Goal: Information Seeking & Learning: Learn about a topic

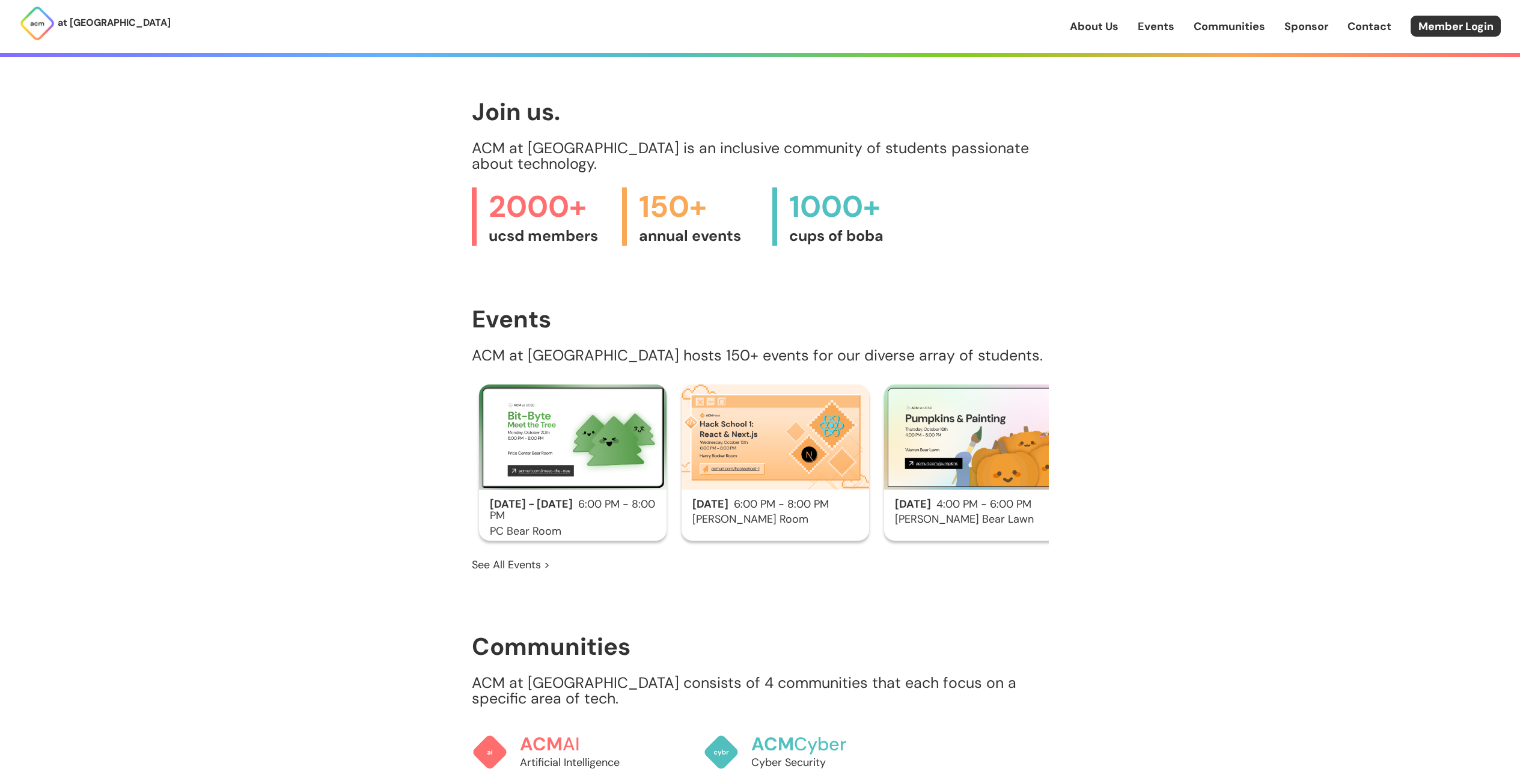
scroll to position [721, 0]
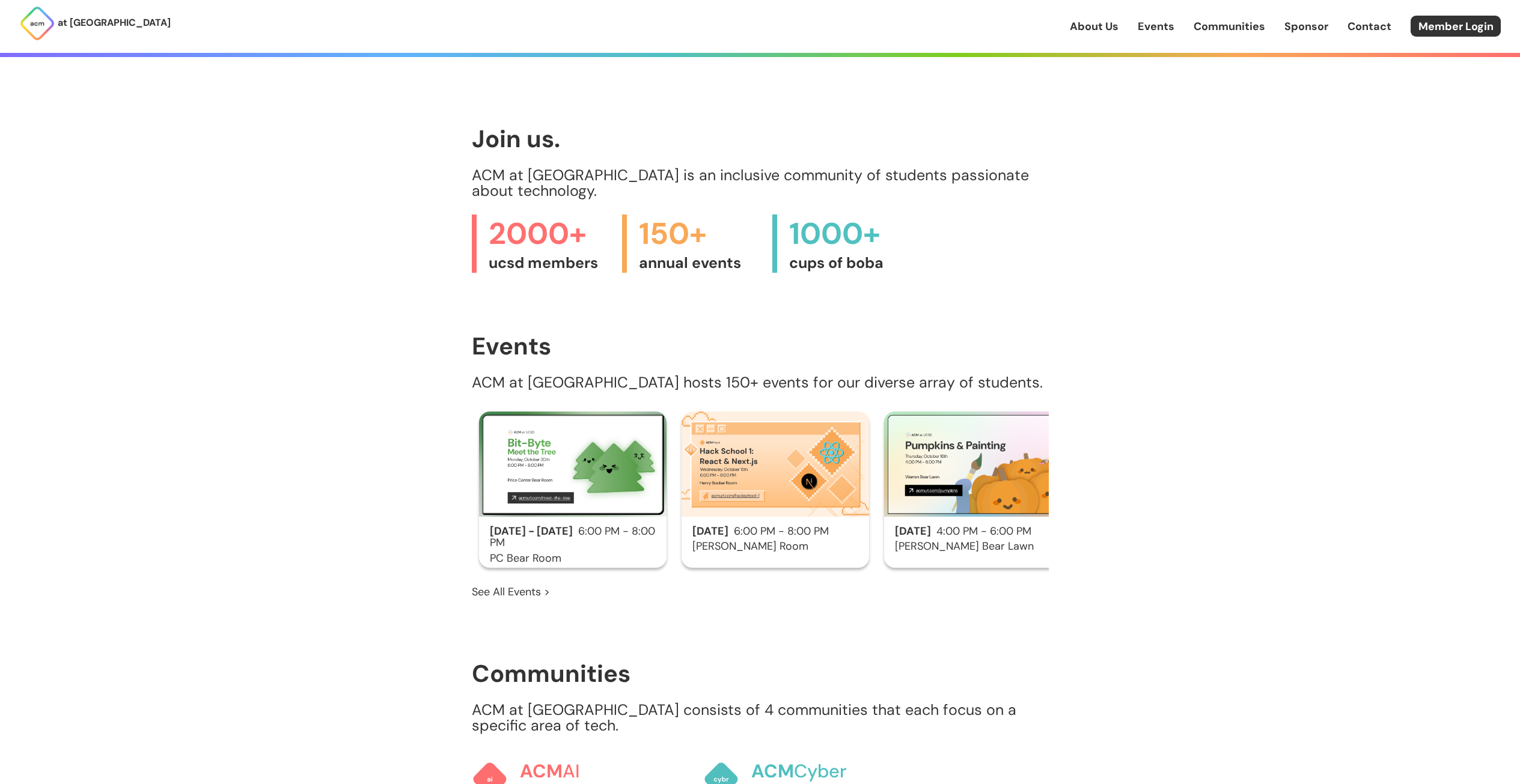
click at [1105, 27] on link "About Us" at bounding box center [1094, 26] width 49 height 15
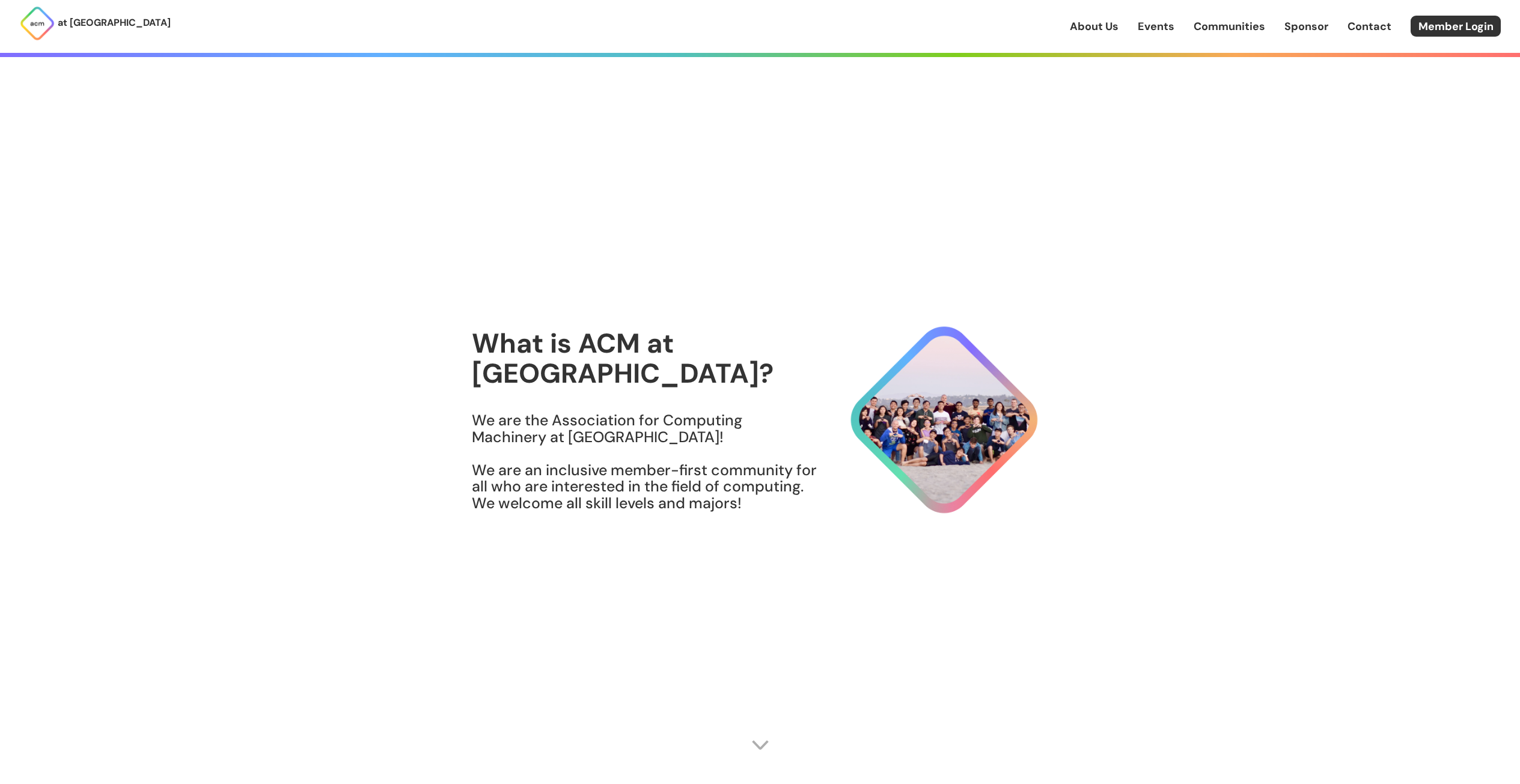
click at [1156, 29] on link "Events" at bounding box center [1156, 26] width 37 height 15
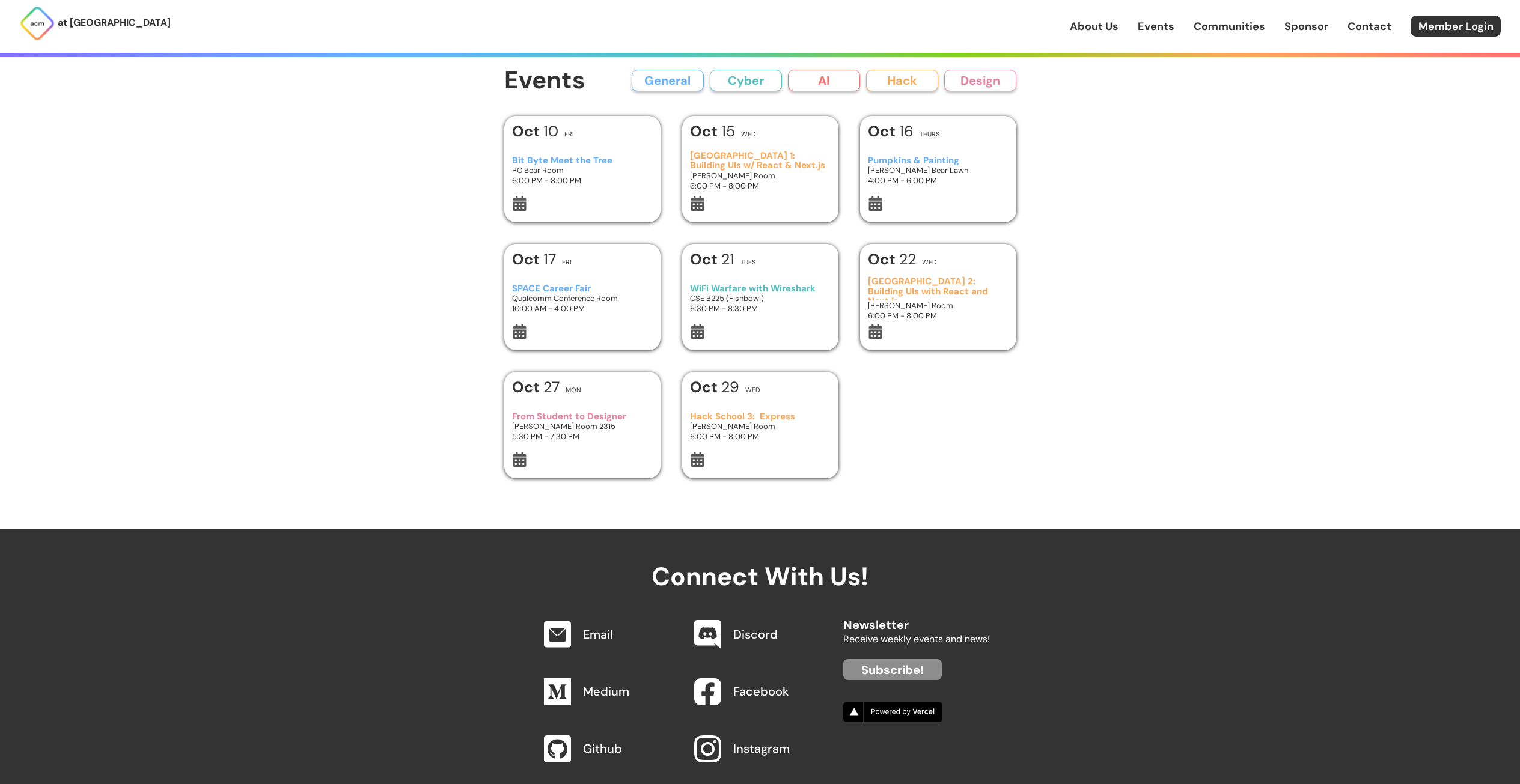
click at [1243, 34] on link "Communities" at bounding box center [1229, 26] width 71 height 15
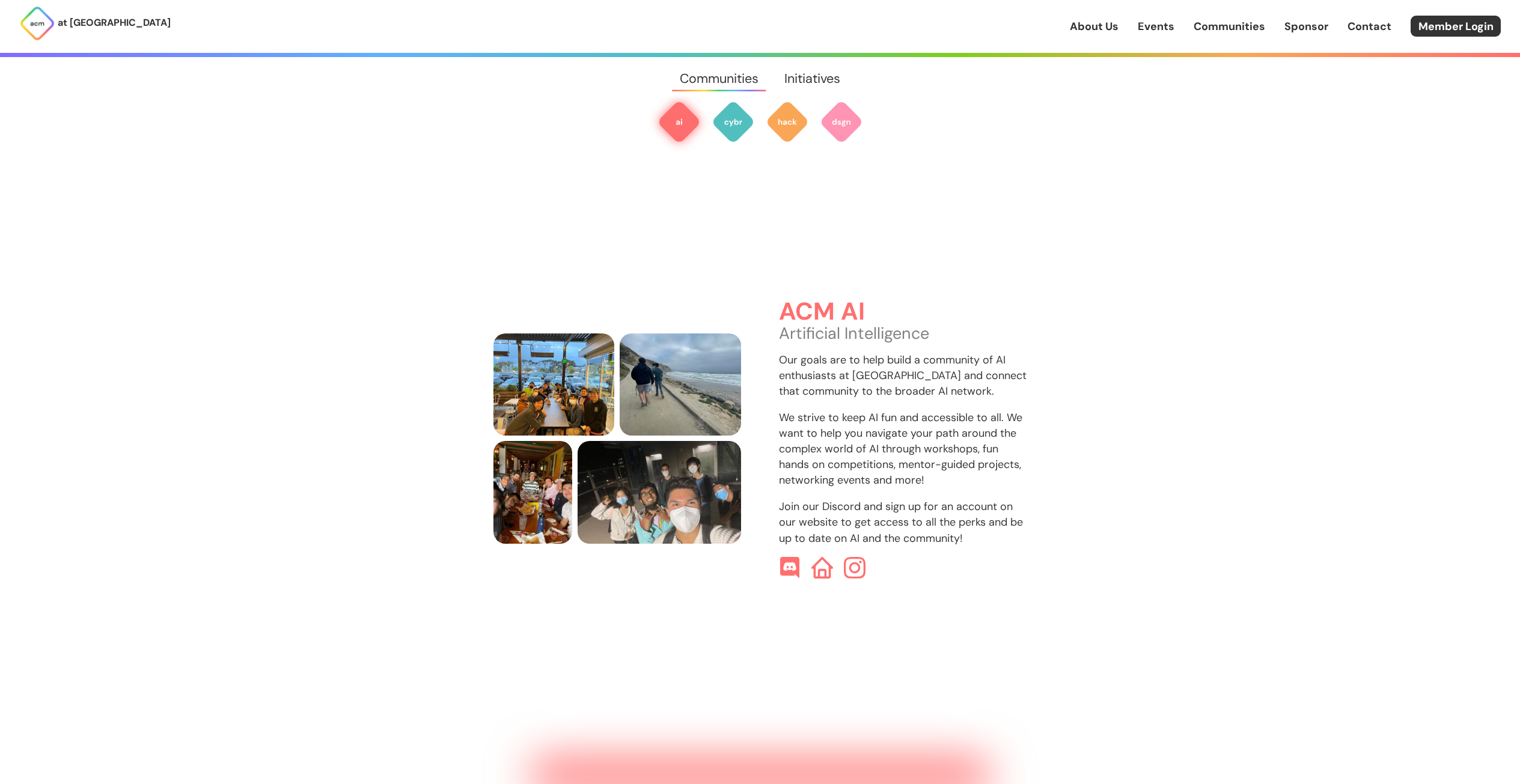
scroll to position [358, 0]
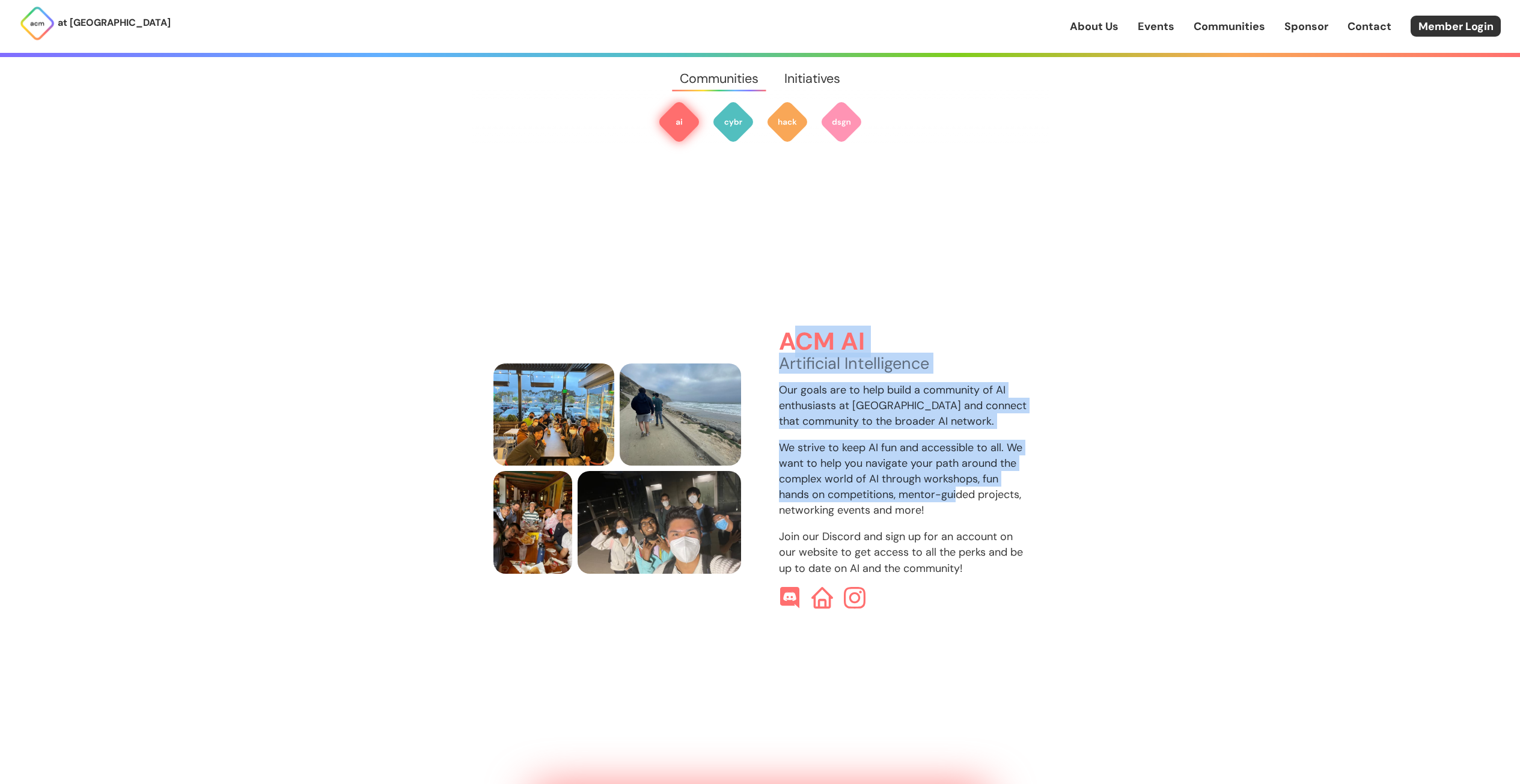
drag, startPoint x: 798, startPoint y: 336, endPoint x: 958, endPoint y: 458, distance: 201.2
click at [958, 477] on div "ACM AI Artificial Intelligence Our goals are to help build a community of AI en…" at bounding box center [903, 469] width 248 height 280
click at [958, 458] on p "We strive to keep AI fun and accessible to all. We want to help you navigate yo…" at bounding box center [903, 479] width 248 height 78
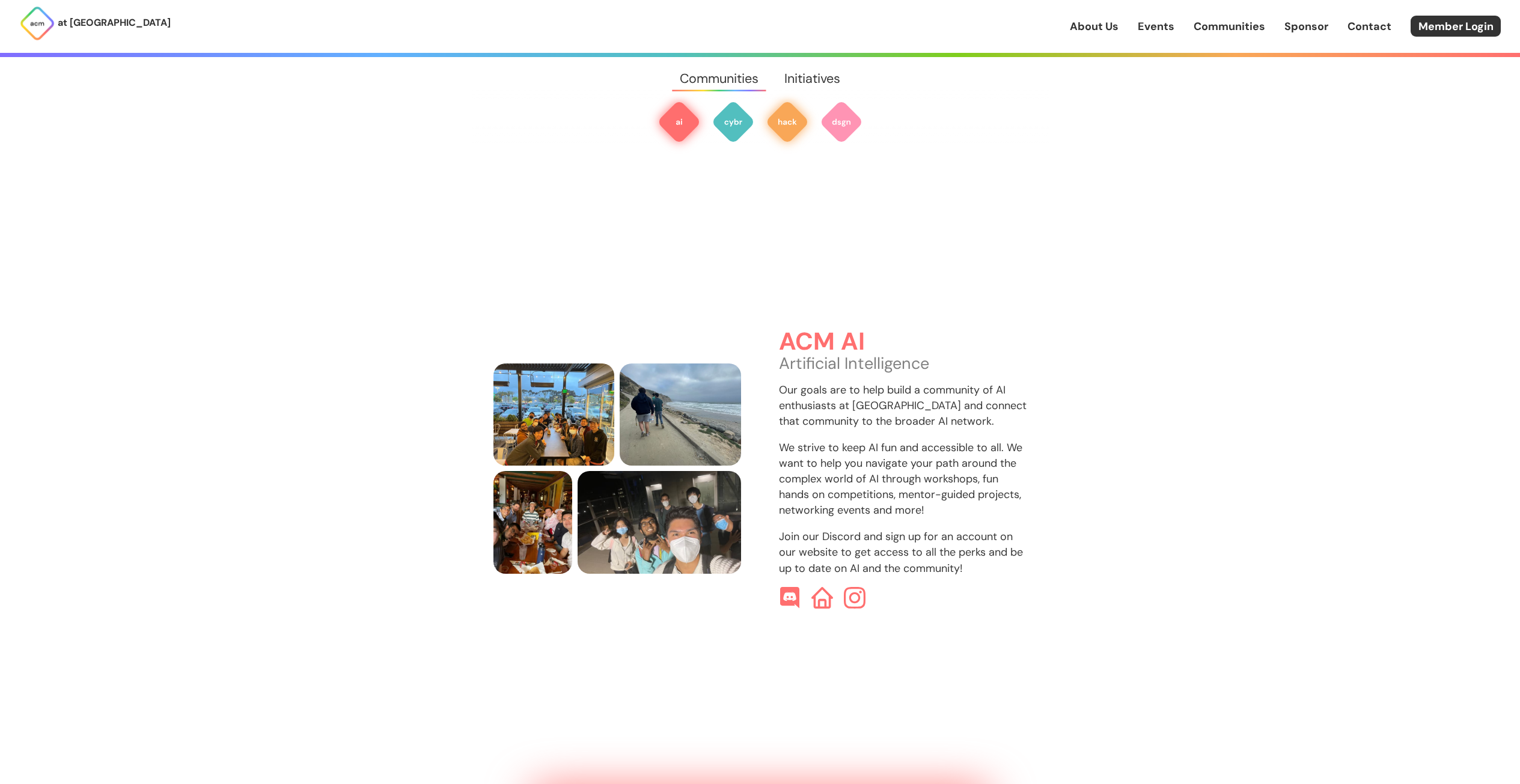
click at [800, 123] on img at bounding box center [787, 122] width 43 height 43
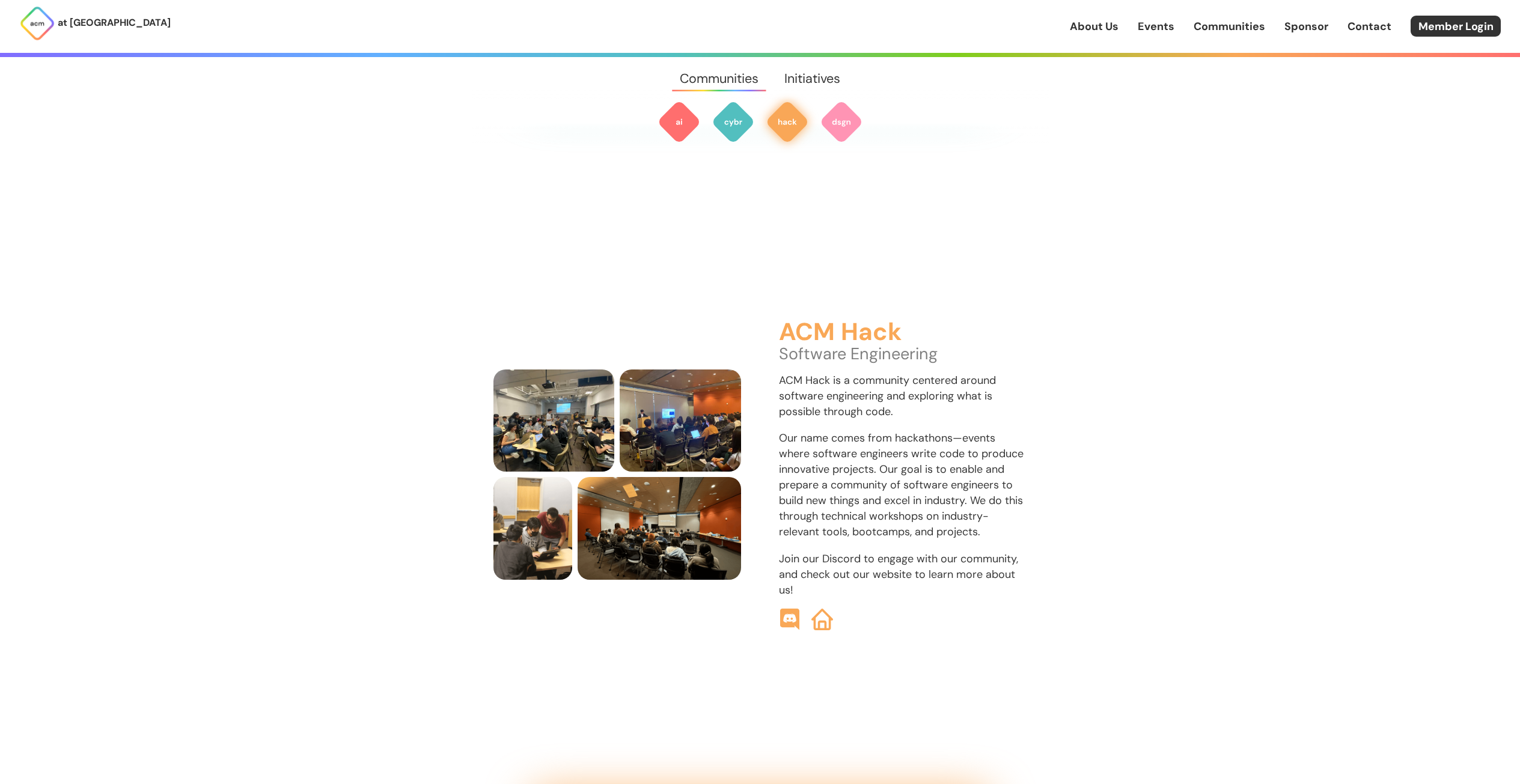
scroll to position [1813, 0]
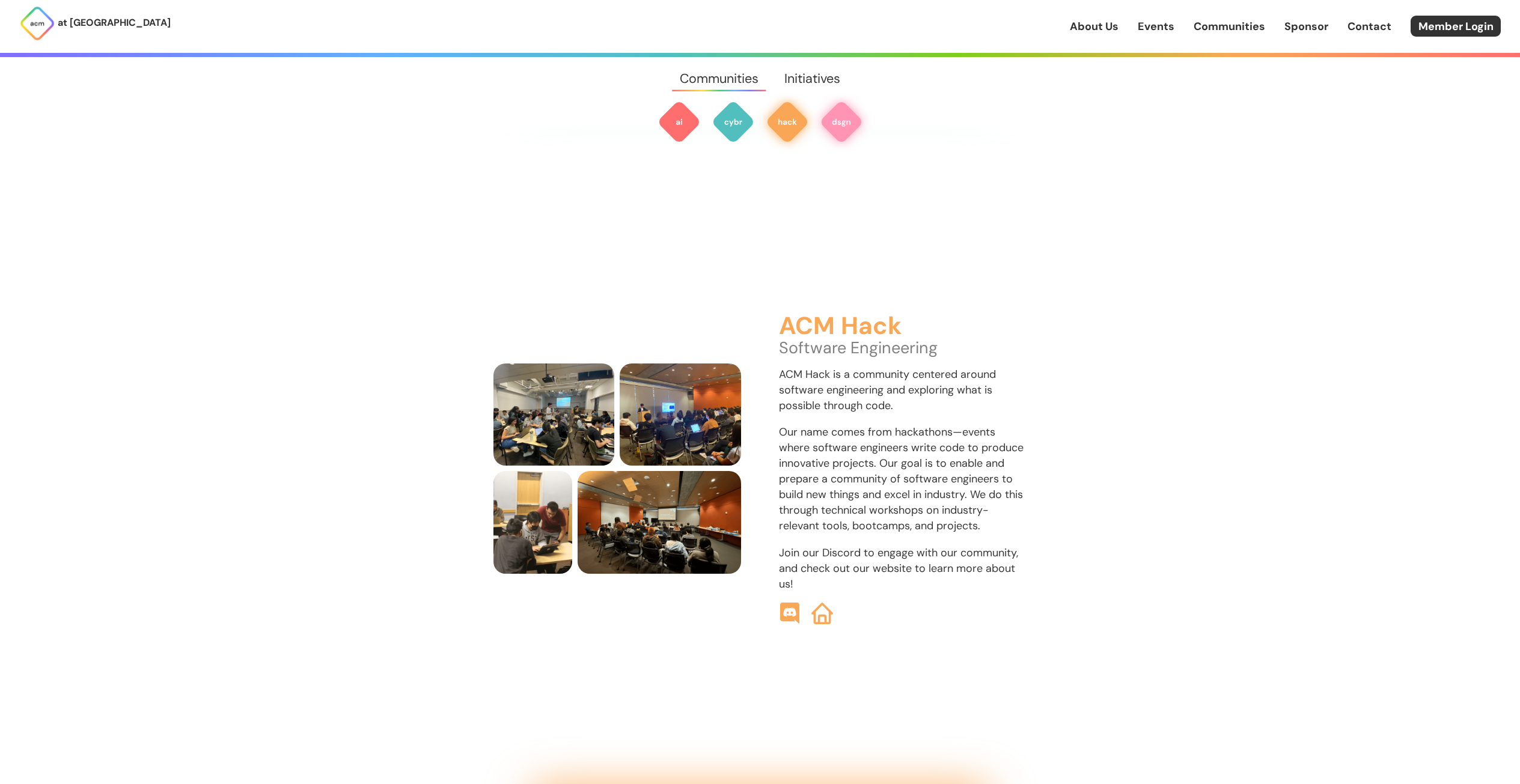
click at [821, 121] on img at bounding box center [841, 122] width 43 height 43
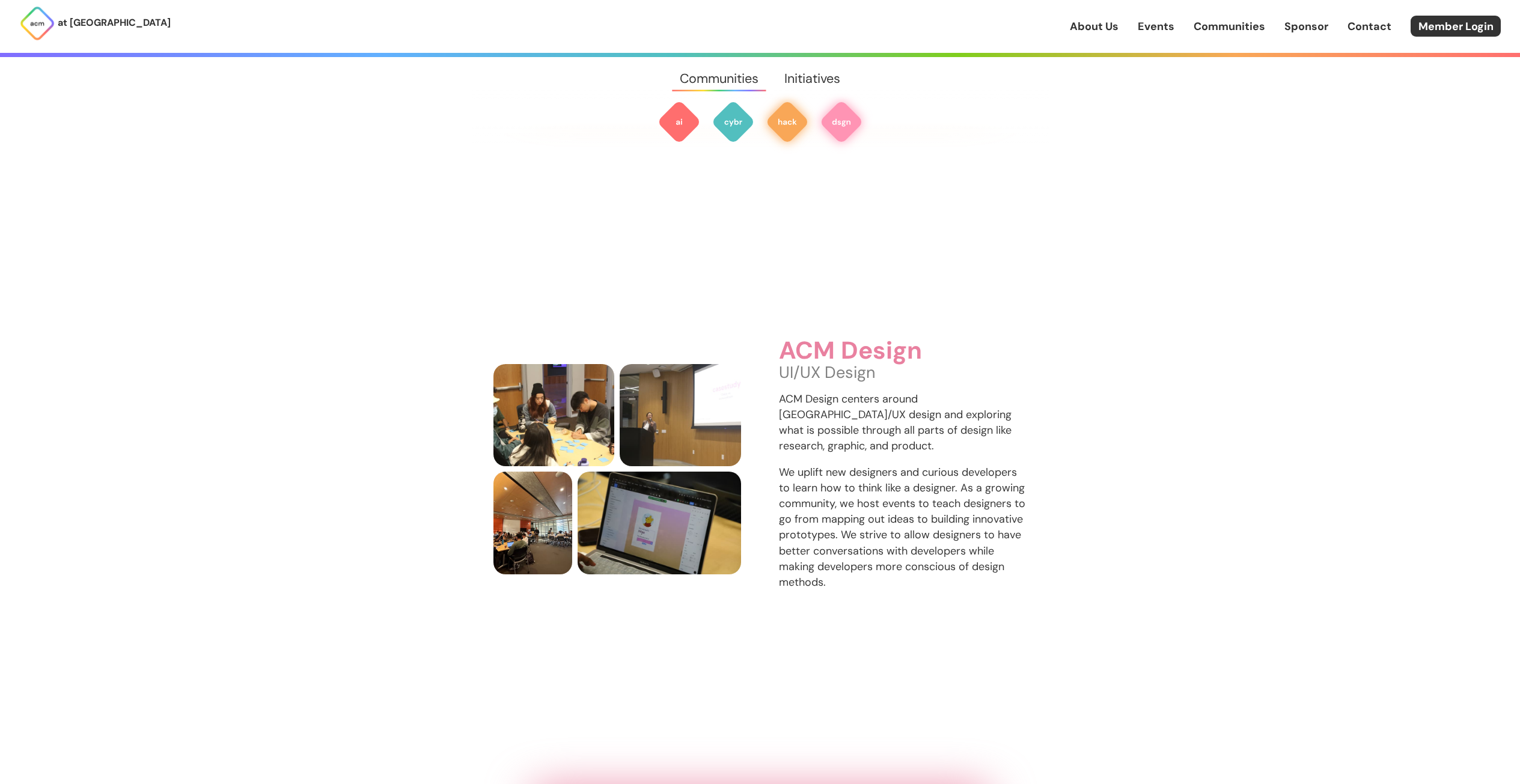
scroll to position [2539, 0]
click at [739, 134] on img at bounding box center [733, 122] width 43 height 43
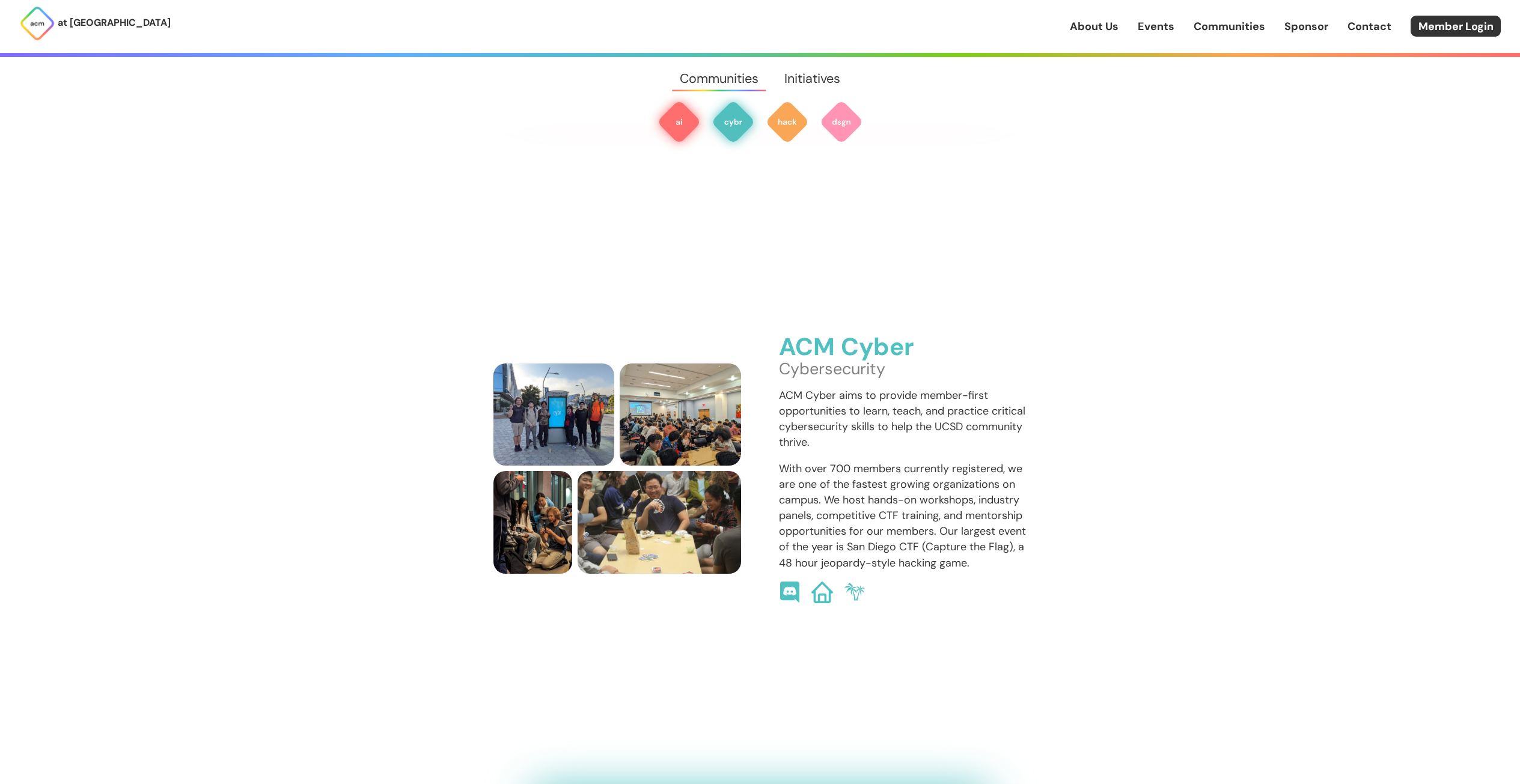
click at [682, 128] on img at bounding box center [679, 122] width 43 height 43
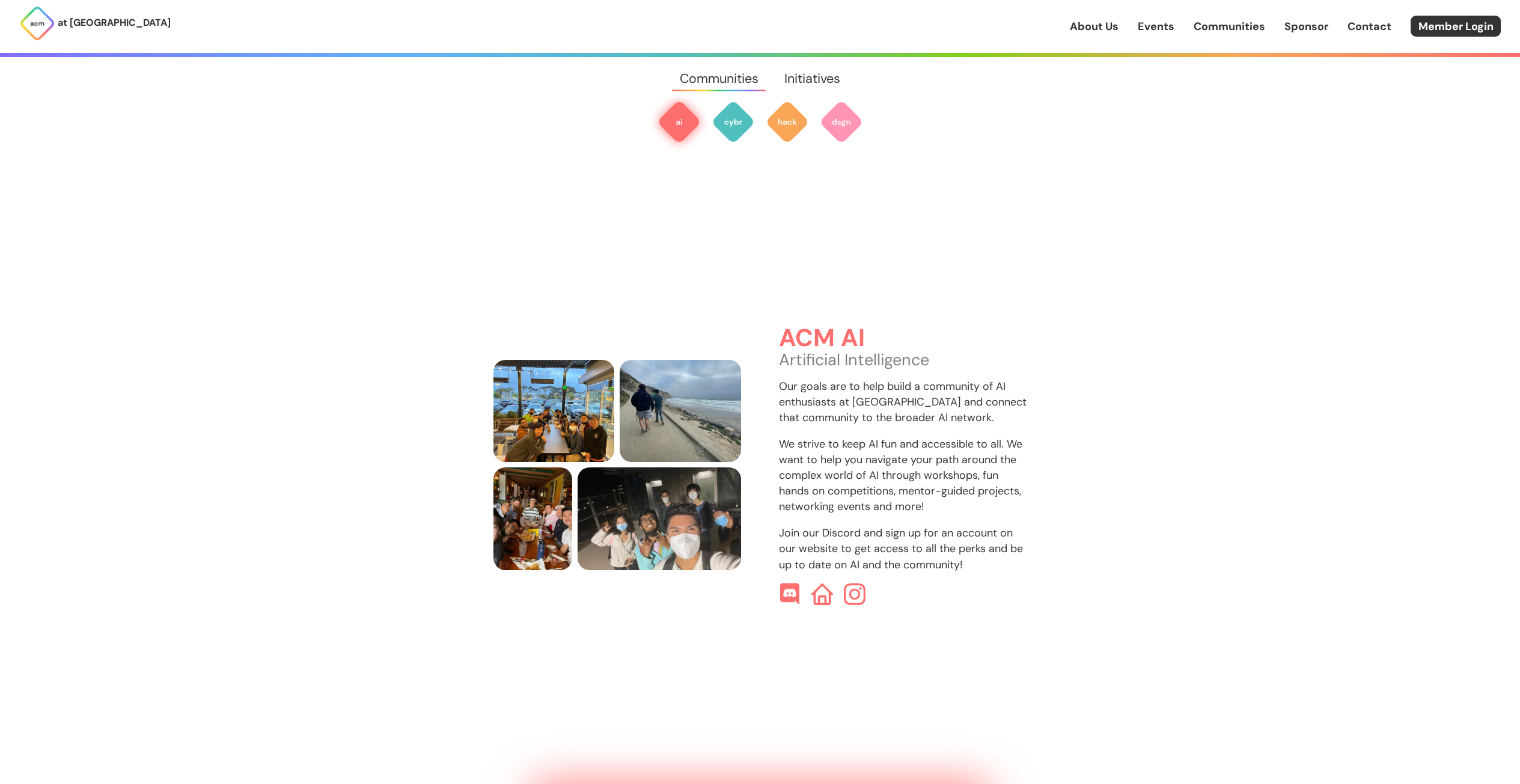
scroll to position [358, 0]
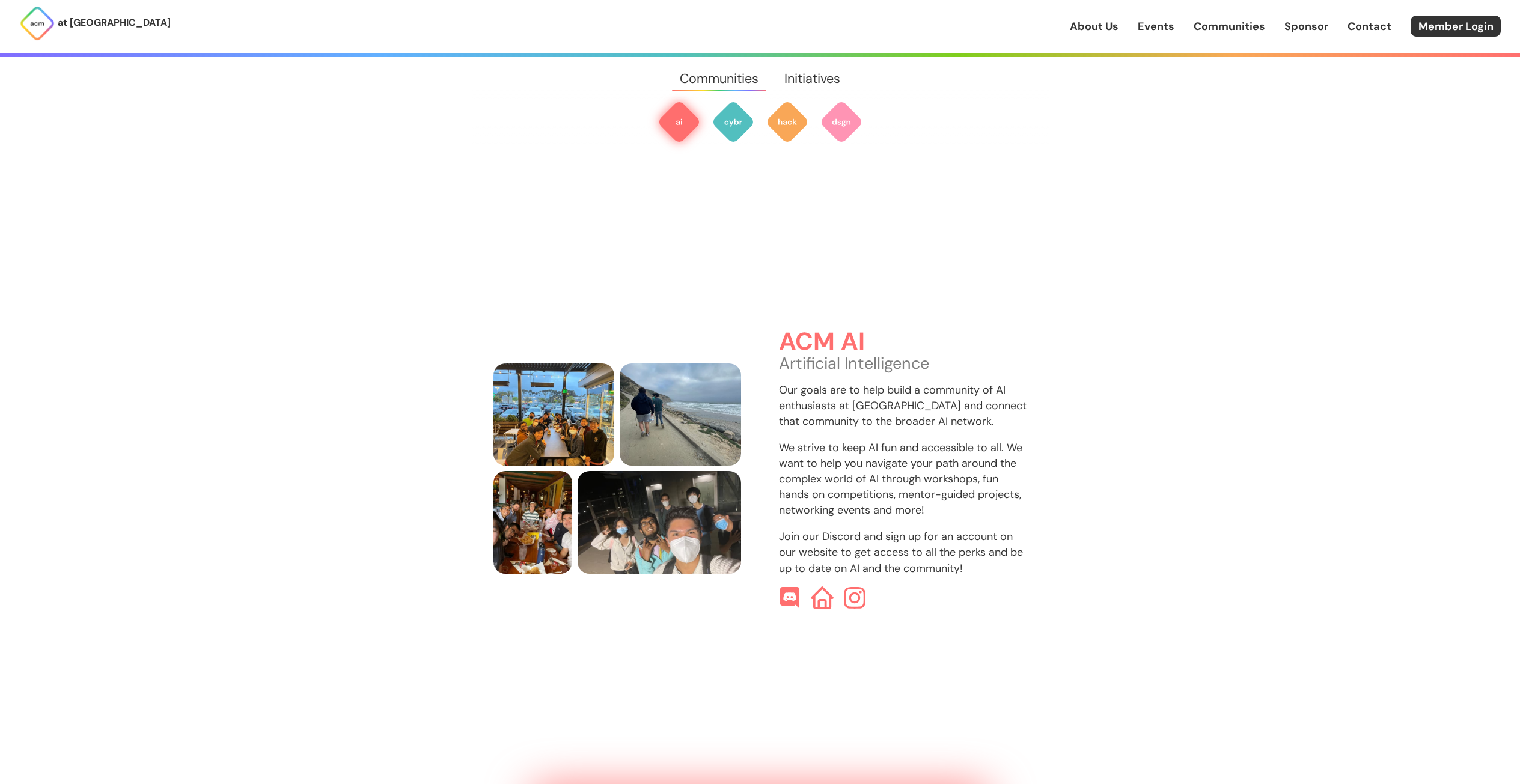
click at [826, 586] on img at bounding box center [822, 597] width 23 height 23
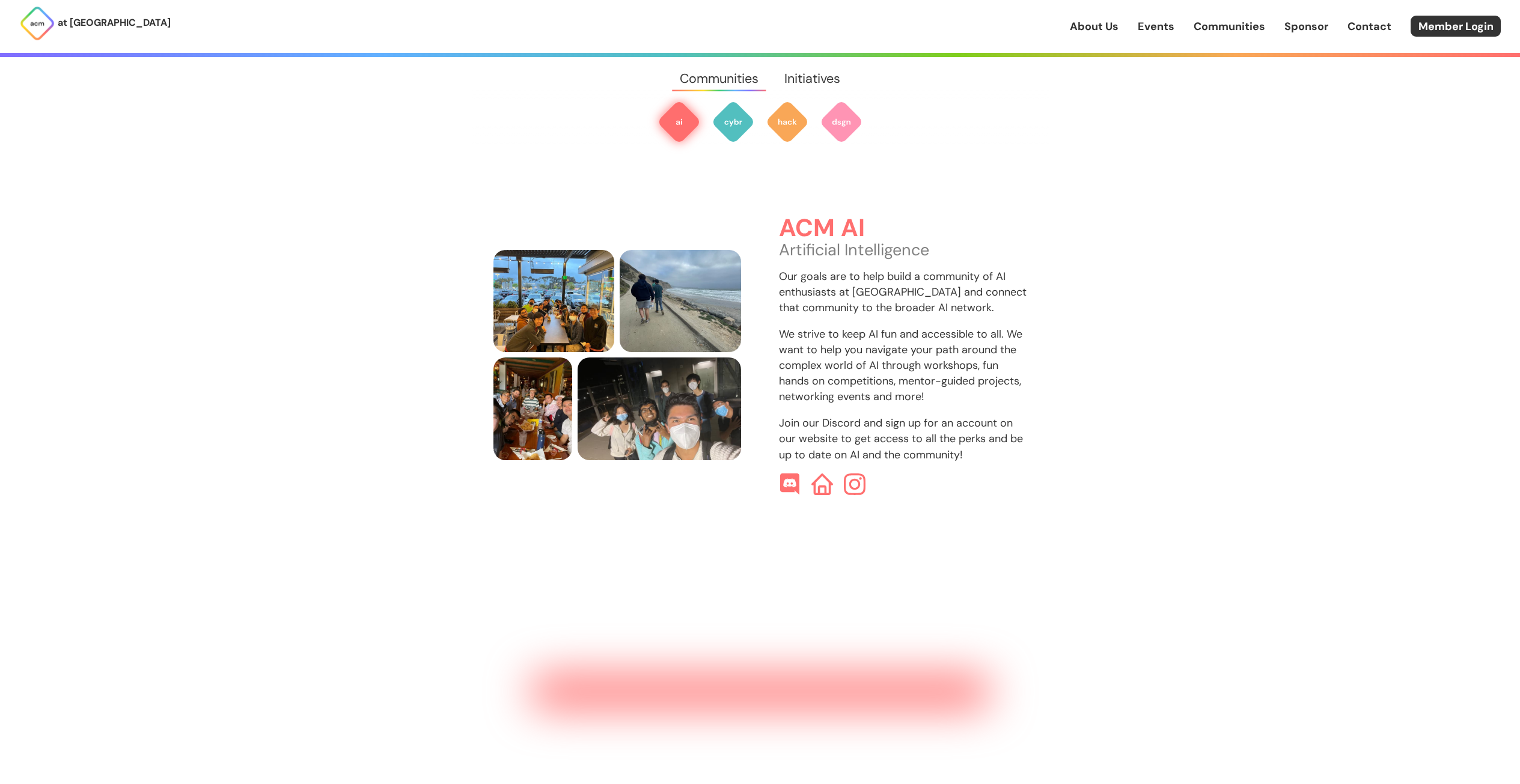
scroll to position [478, 0]
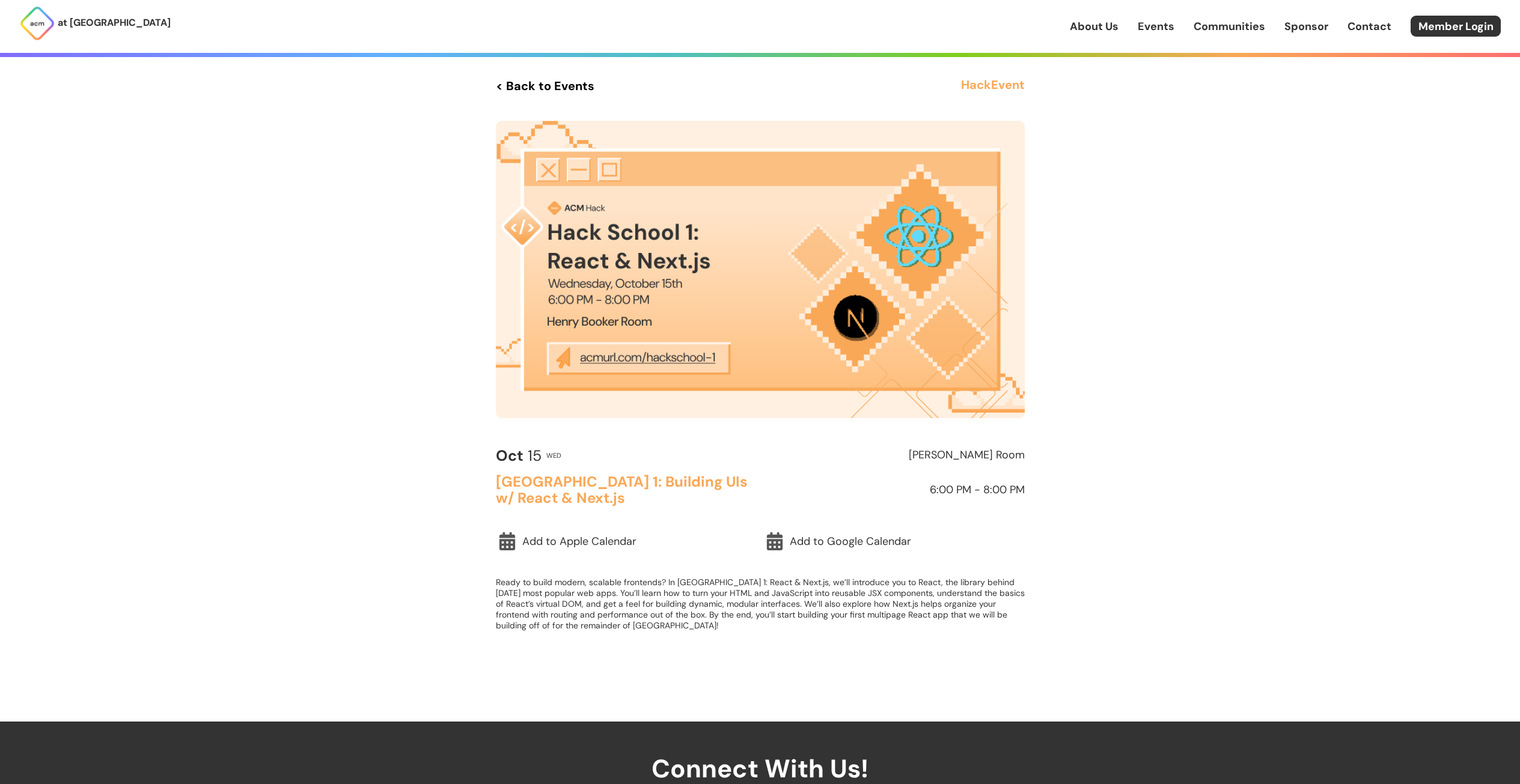
click at [527, 79] on link "< Back to Events" at bounding box center [545, 85] width 98 height 22
